Goal: Find specific page/section: Find specific page/section

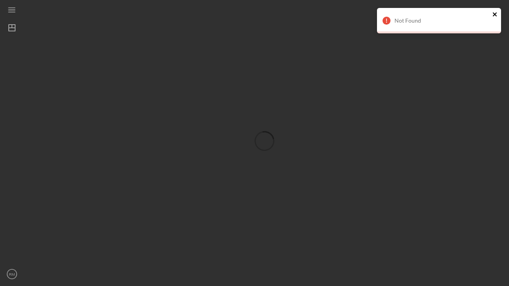
click at [495, 13] on icon "close" at bounding box center [496, 14] width 6 height 6
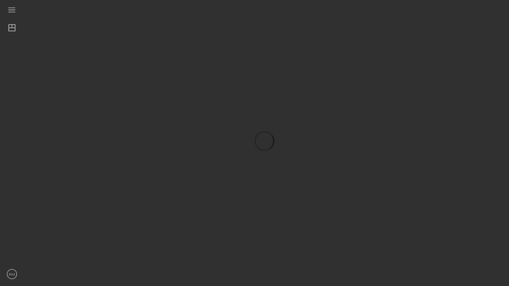
drag, startPoint x: 283, startPoint y: 43, endPoint x: 200, endPoint y: 43, distance: 83.2
click at [213, 43] on div at bounding box center [264, 141] width 481 height 283
click at [14, 10] on icon "Icon/Menu" at bounding box center [12, 10] width 18 height 18
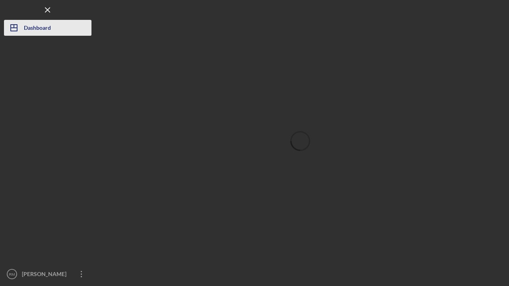
click at [15, 27] on icon "Icon/Dashboard" at bounding box center [14, 28] width 20 height 20
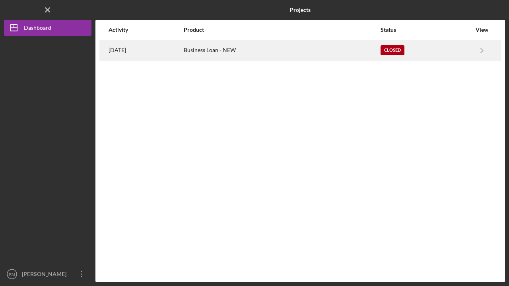
click at [405, 48] on div "Closed" at bounding box center [393, 50] width 24 height 10
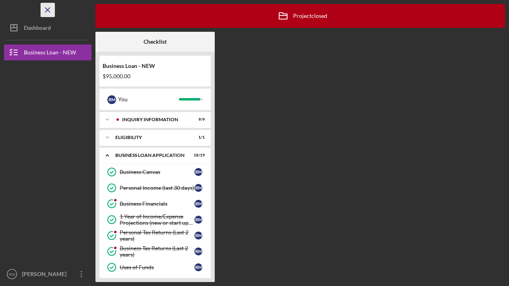
click at [45, 10] on icon "Icon/Menu Close" at bounding box center [48, 10] width 18 height 18
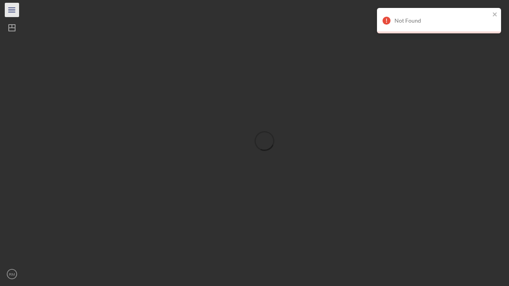
click at [18, 11] on icon "Icon/Menu" at bounding box center [12, 10] width 18 height 18
